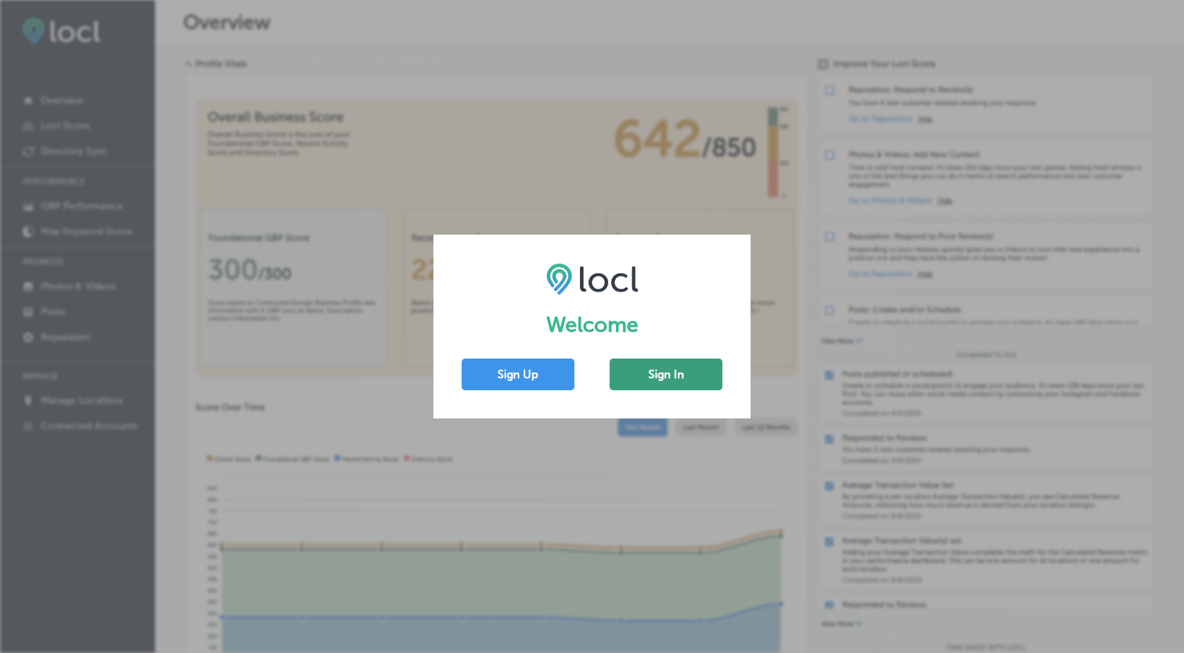
click at [674, 374] on button "Sign In" at bounding box center [666, 375] width 113 height 32
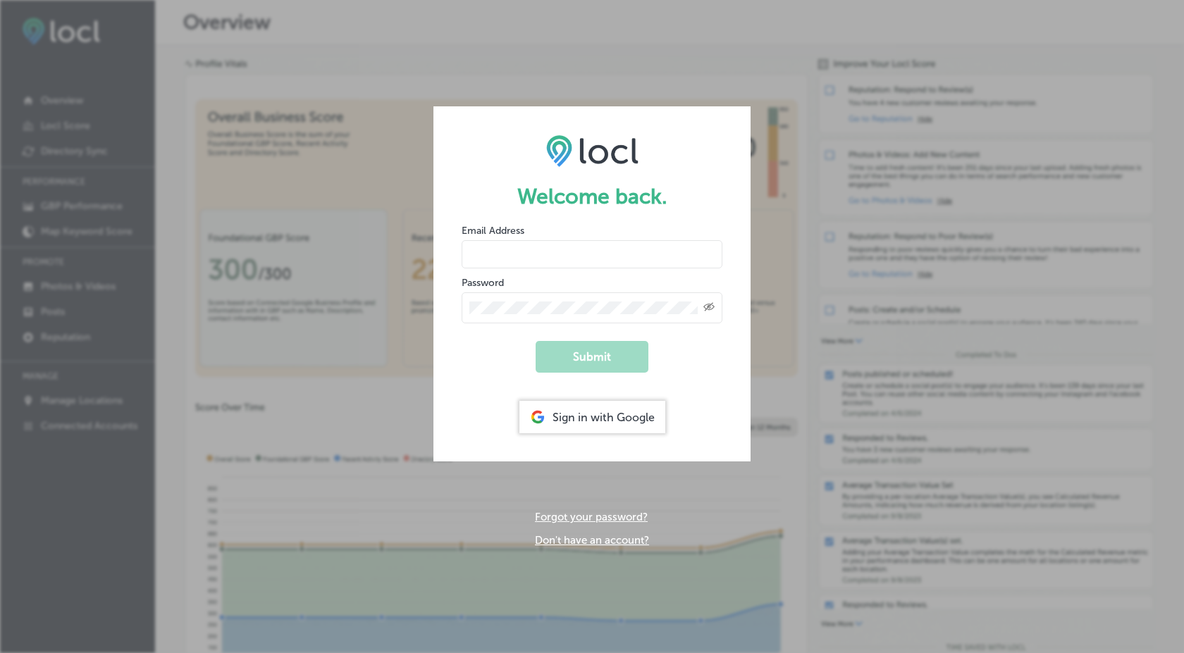
type input "[EMAIL_ADDRESS][DOMAIN_NAME]"
click at [579, 357] on button "Submit" at bounding box center [592, 357] width 113 height 32
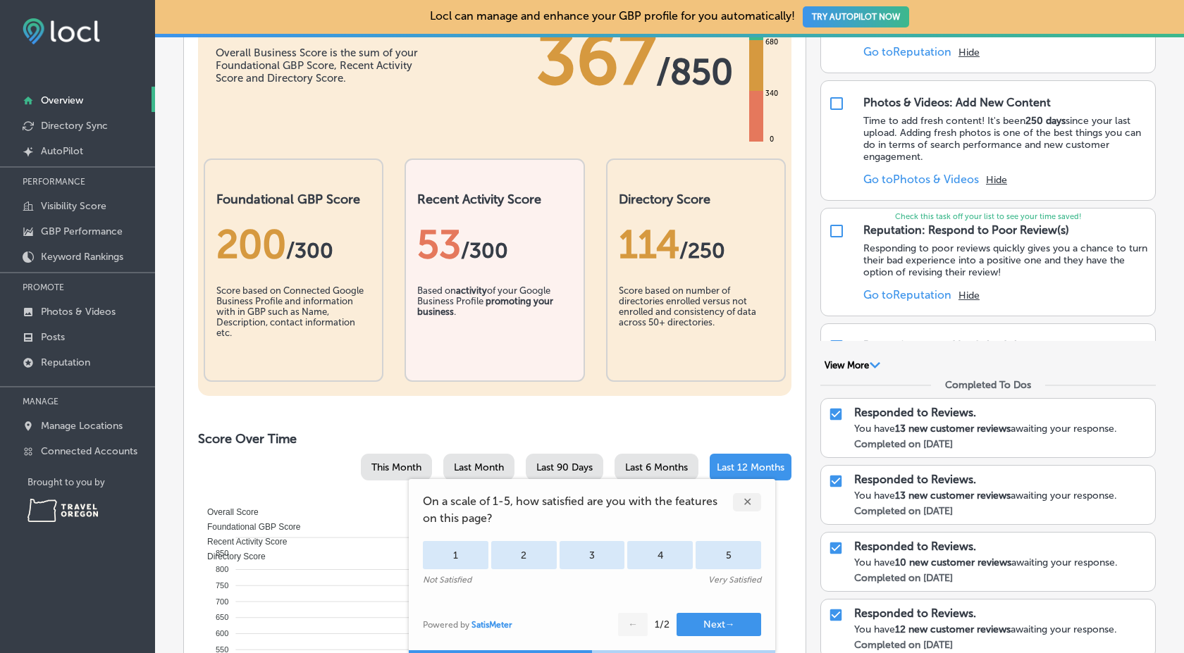
scroll to position [352, 0]
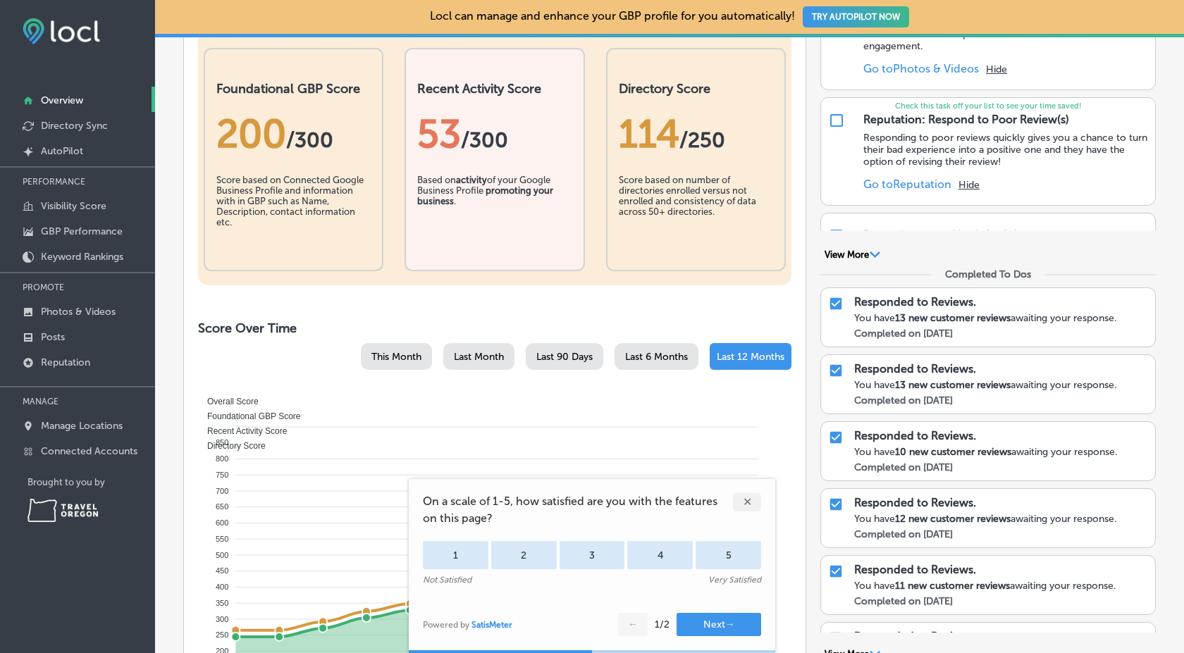
click at [751, 500] on div "✕" at bounding box center [747, 502] width 28 height 18
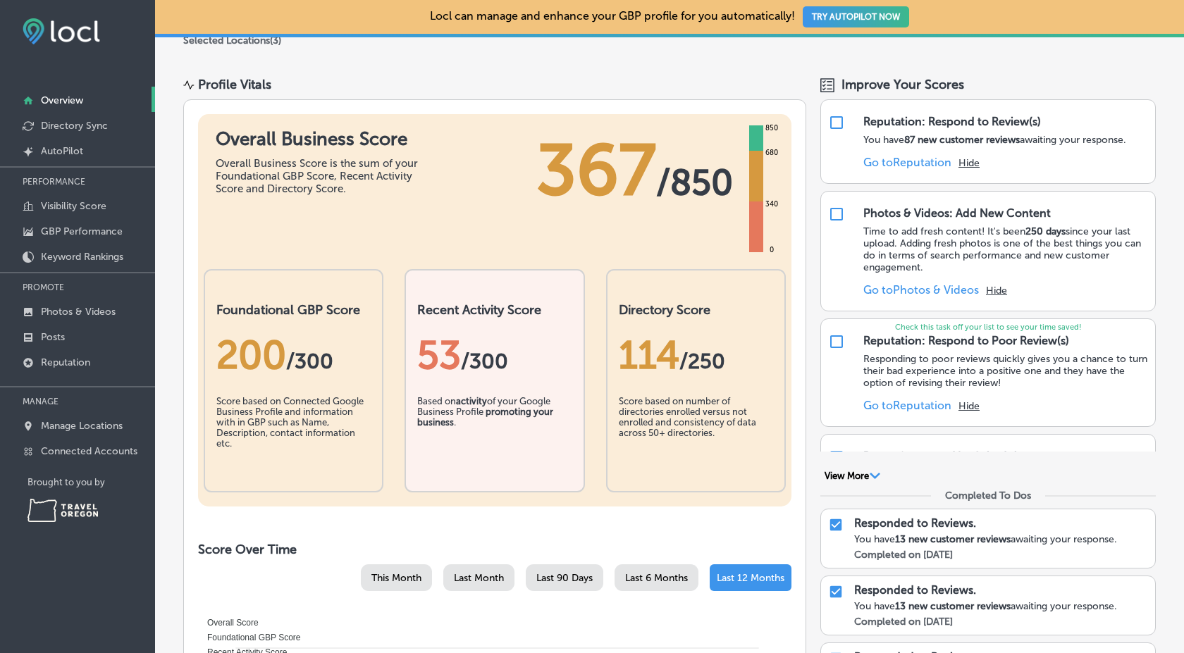
scroll to position [0, 0]
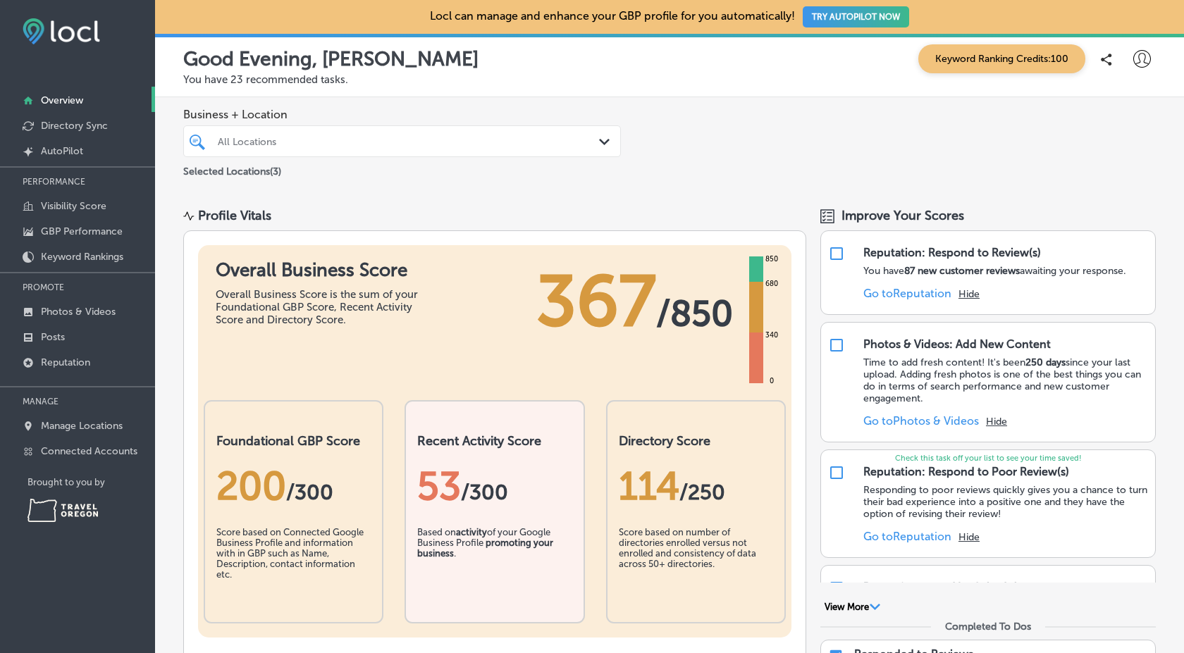
click at [1133, 61] on icon at bounding box center [1142, 59] width 18 height 18
click at [1125, 190] on p "Log Out" at bounding box center [1111, 181] width 42 height 17
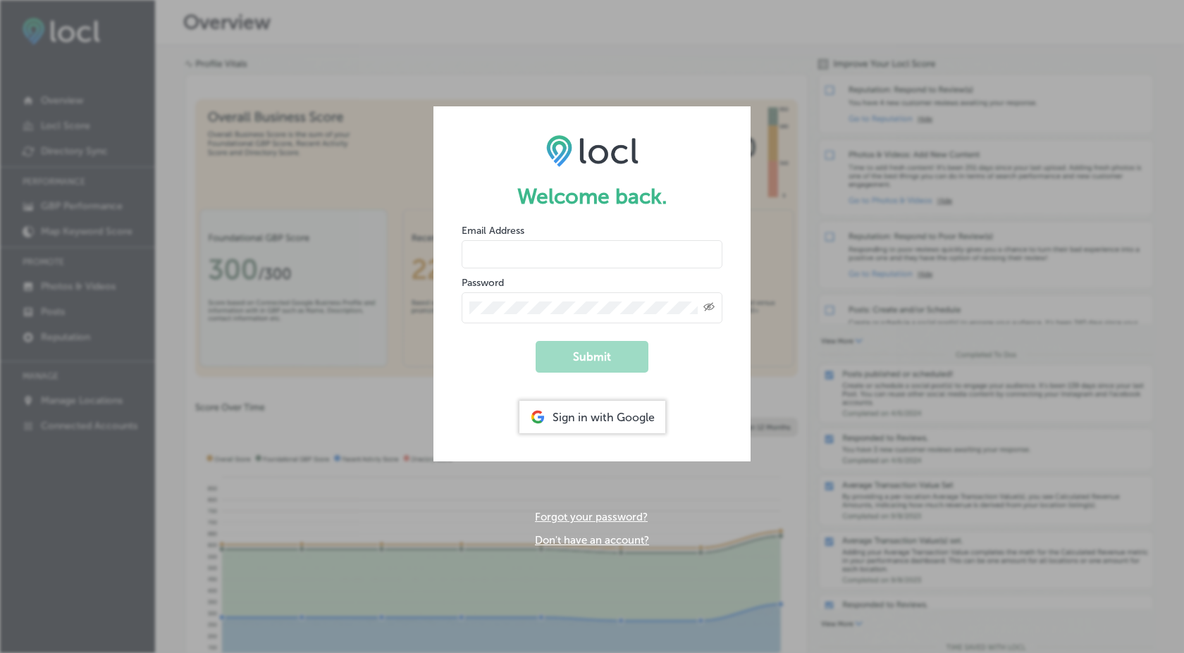
type input "[EMAIL_ADDRESS][DOMAIN_NAME]"
click at [712, 307] on icon "Created with Sketch." at bounding box center [708, 306] width 11 height 9
click at [398, 307] on div "Welcome back. Email Address [EMAIL_ADDRESS][DOMAIN_NAME] Password Submit Sign i…" at bounding box center [592, 326] width 1184 height 653
click at [899, 71] on div "Welcome back. Email Address [EMAIL_ADDRESS][DOMAIN_NAME] Password Submit Sign i…" at bounding box center [592, 326] width 1184 height 653
